Goal: Task Accomplishment & Management: Complete application form

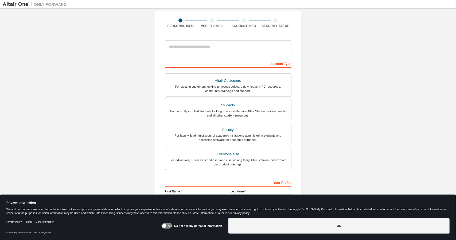
scroll to position [37, 0]
click at [243, 102] on div "Students" at bounding box center [228, 104] width 120 height 7
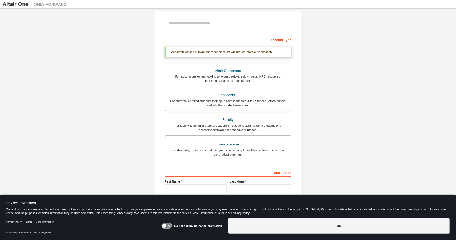
scroll to position [85, 0]
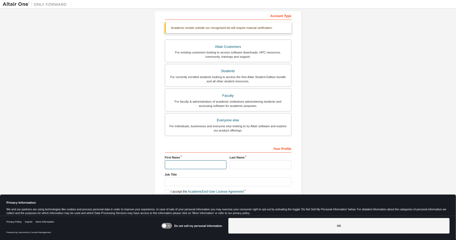
click at [201, 160] on input "text" at bounding box center [196, 164] width 62 height 9
type input "******"
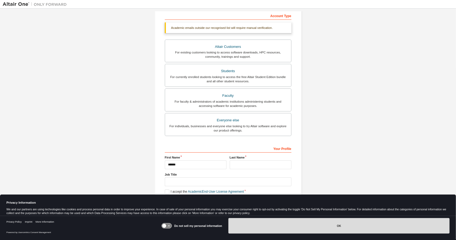
click at [259, 230] on button "OK" at bounding box center [338, 225] width 221 height 15
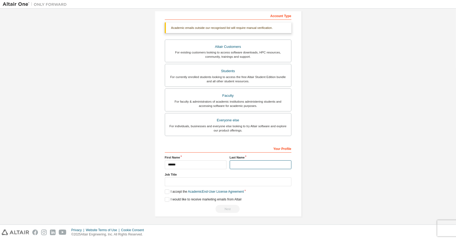
click at [240, 164] on input "text" at bounding box center [261, 164] width 62 height 9
type input "*****"
click at [209, 182] on input "text" at bounding box center [228, 181] width 127 height 9
type input "*******"
click at [165, 190] on label "I accept the Academic End-User License Agreement" at bounding box center [204, 191] width 79 height 5
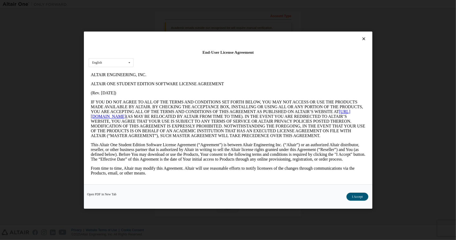
scroll to position [0, 0]
click at [353, 197] on button "I Accept" at bounding box center [357, 196] width 22 height 8
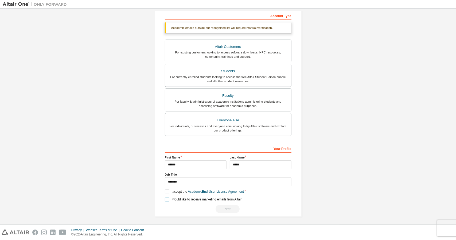
click at [166, 198] on label "I would like to receive marketing emails from Altair" at bounding box center [203, 199] width 77 height 5
click at [165, 198] on label "I would like to receive marketing emails from Altair" at bounding box center [203, 199] width 77 height 5
click at [224, 206] on div "Next" at bounding box center [228, 209] width 127 height 8
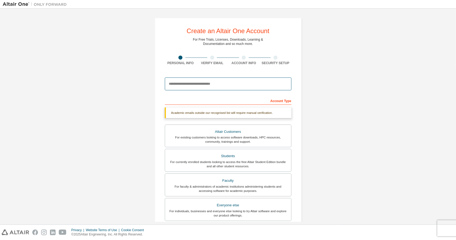
click at [194, 88] on input "email" at bounding box center [228, 83] width 127 height 13
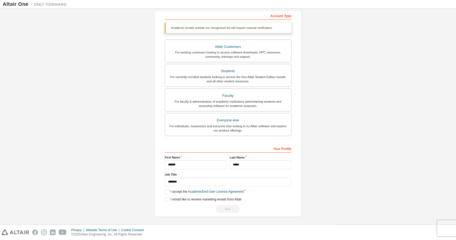
type input "**********"
click at [229, 208] on div "Next" at bounding box center [228, 209] width 127 height 8
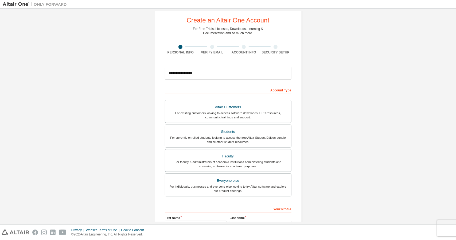
scroll to position [71, 0]
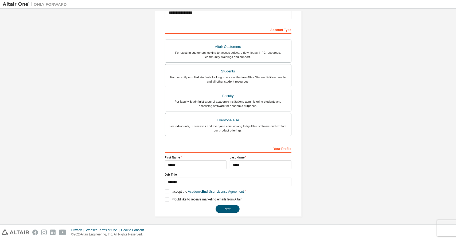
click at [225, 205] on button "Next" at bounding box center [227, 209] width 24 height 8
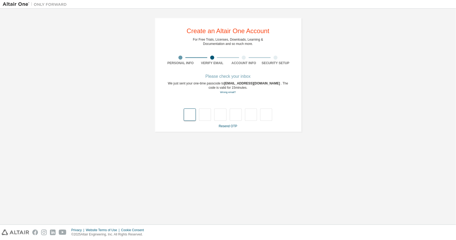
type input "*"
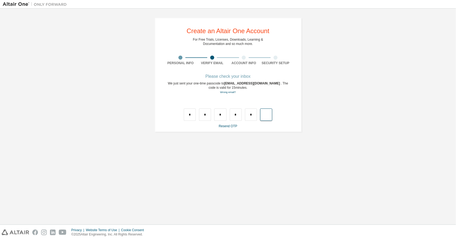
type input "*"
